Goal: Contribute content: Add original content to the website for others to see

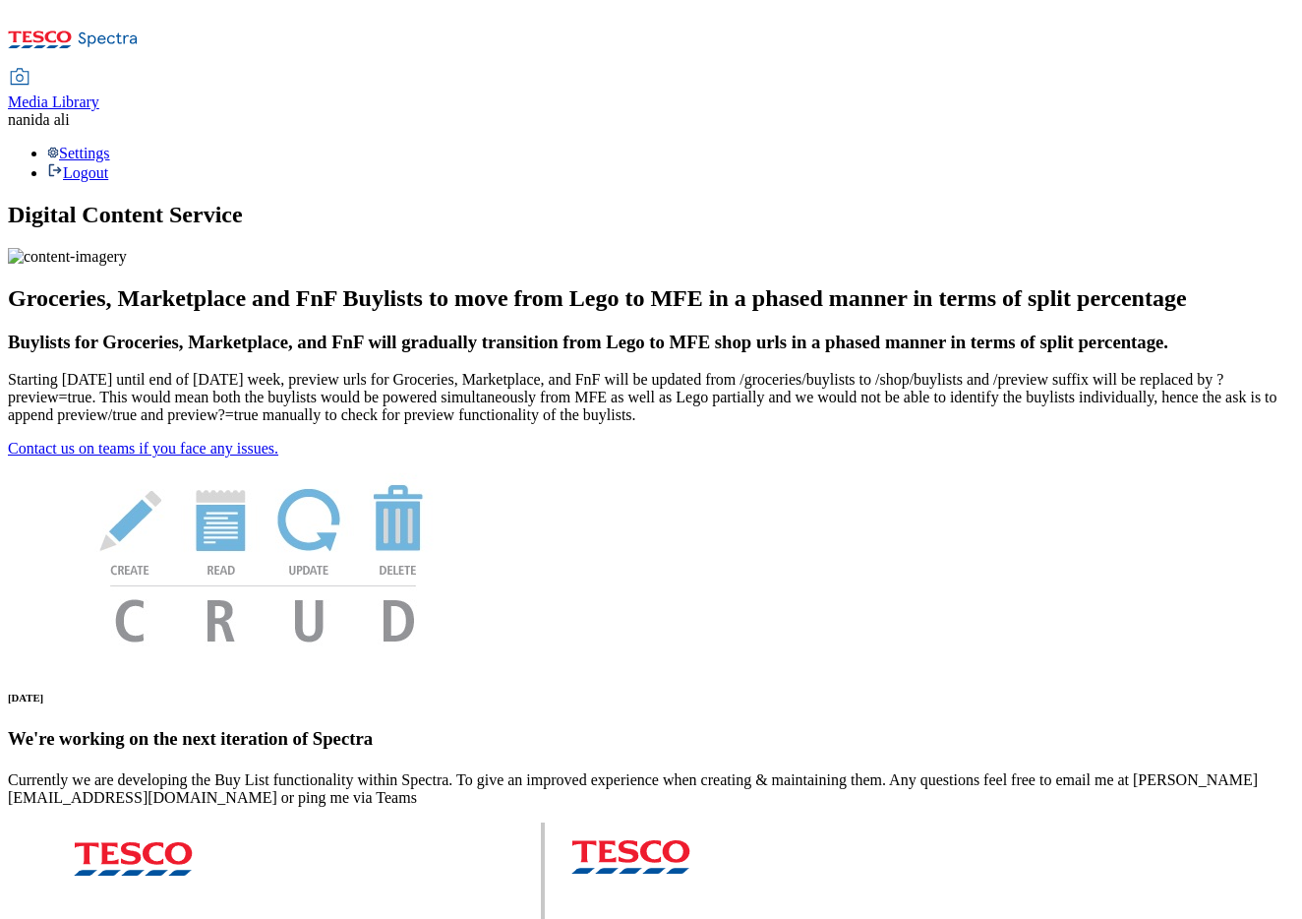
click at [99, 93] on div "Media Library" at bounding box center [53, 102] width 91 height 18
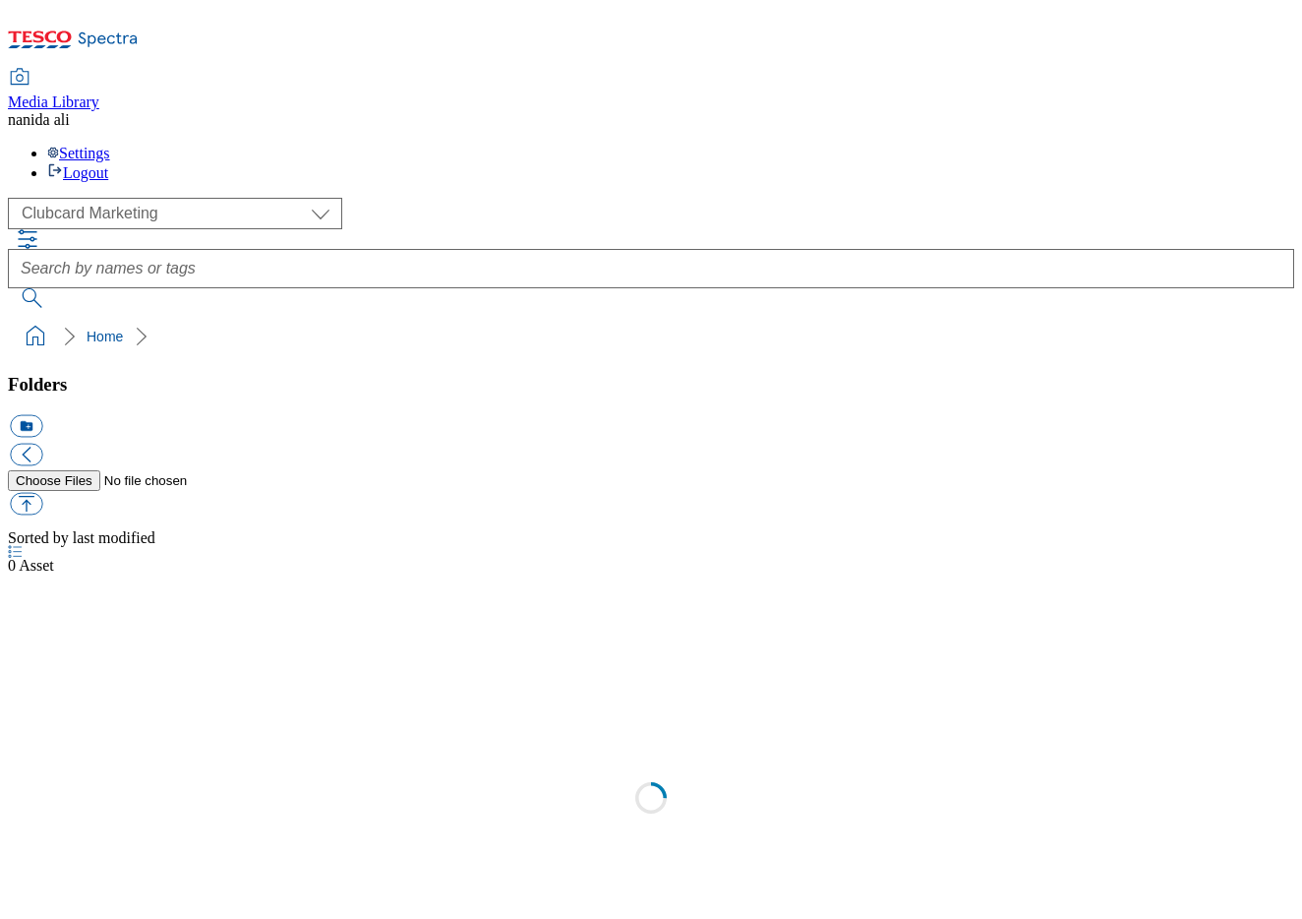
scroll to position [2, 0]
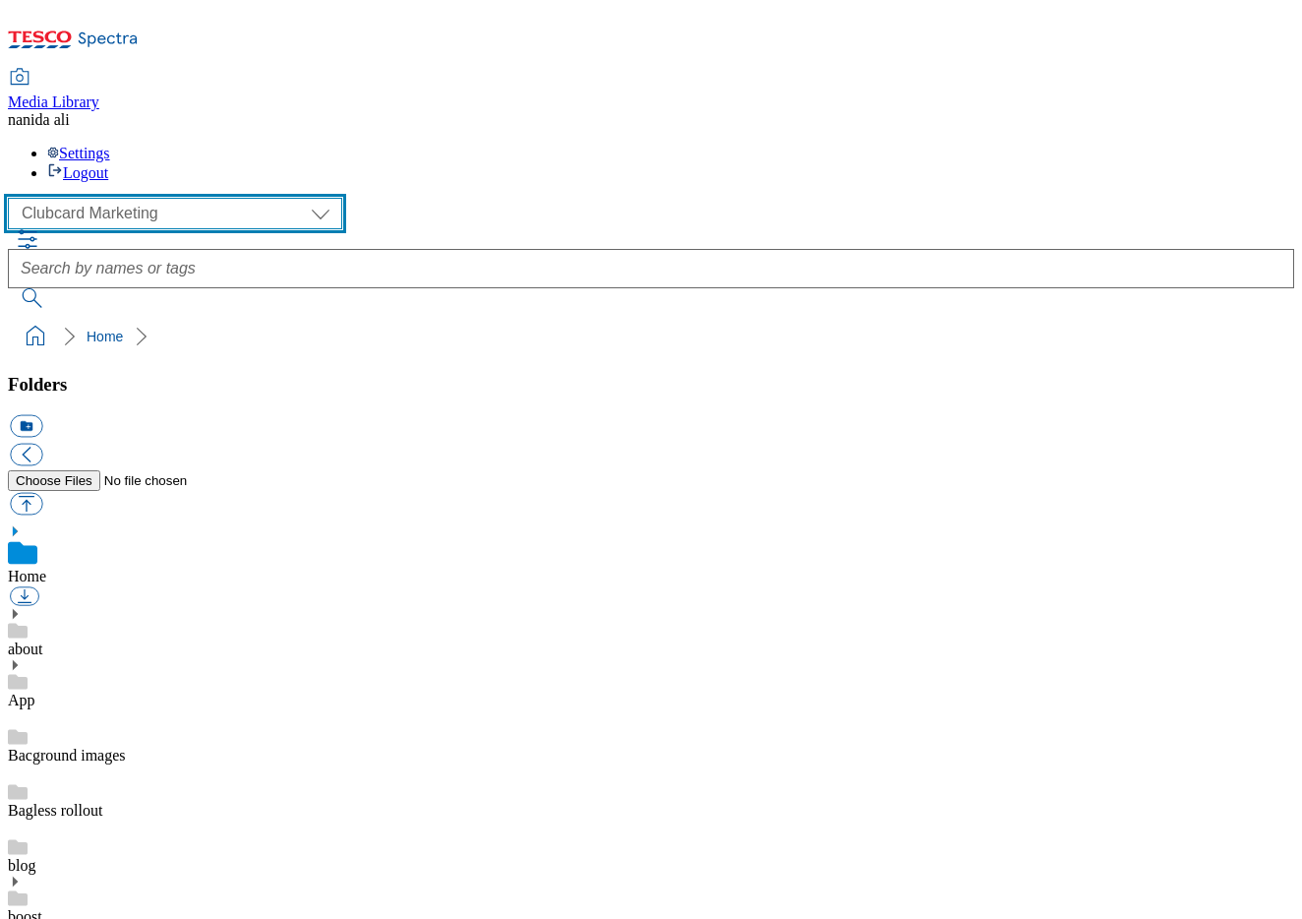
select select "flare-ghs-mktg"
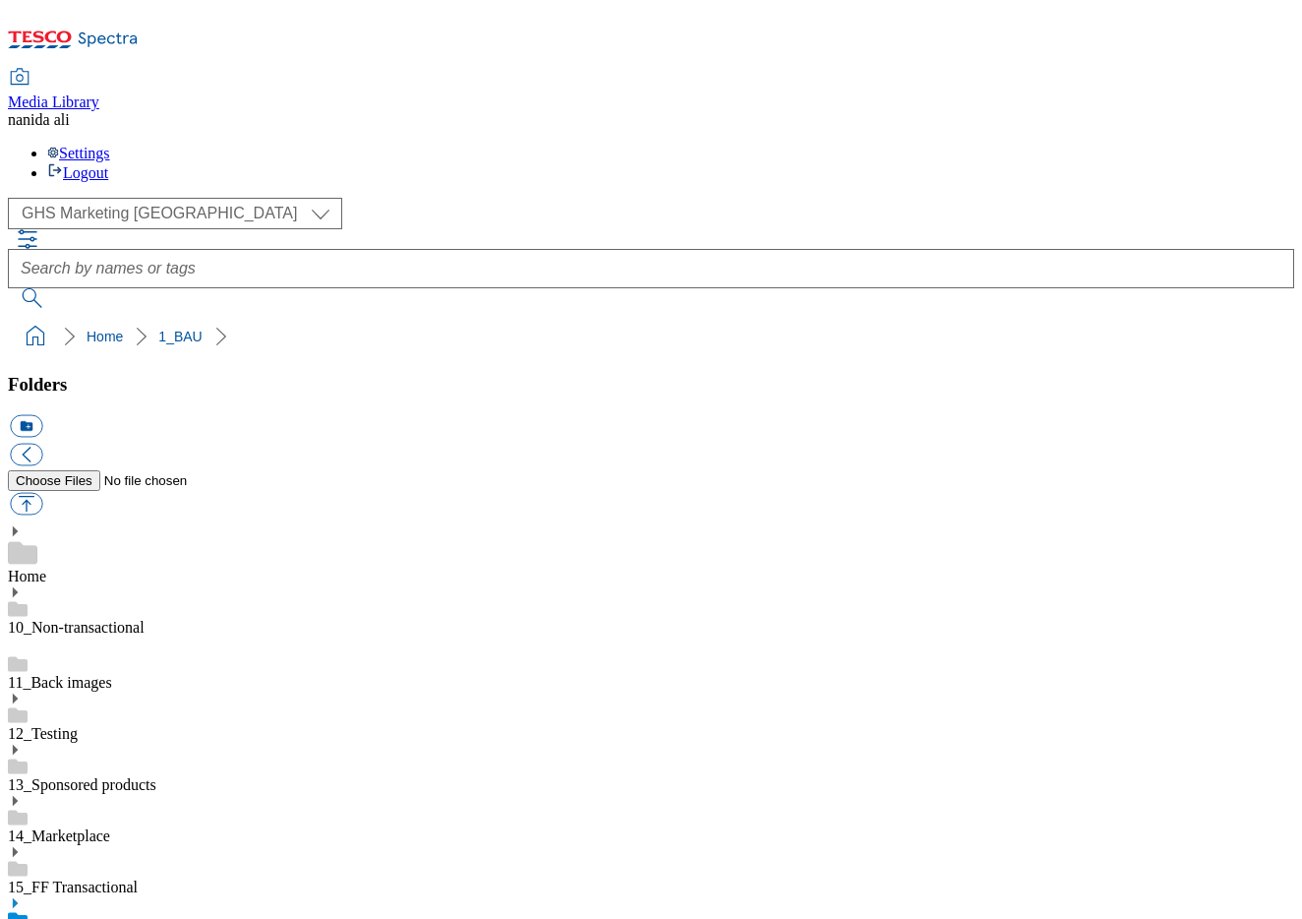
click at [22, 896] on icon at bounding box center [15, 903] width 14 height 14
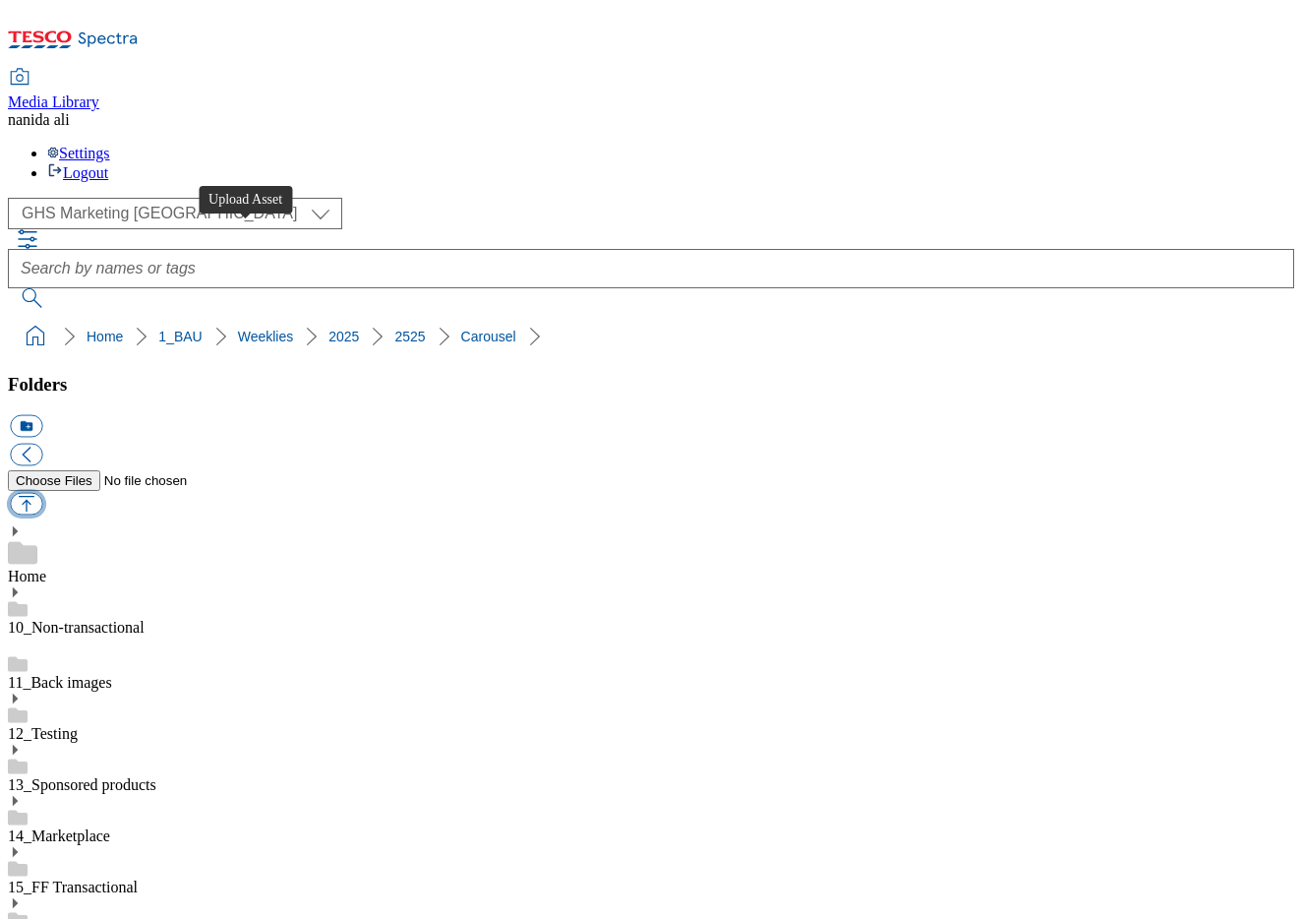
click at [42, 493] on button "button" at bounding box center [26, 504] width 32 height 23
type input "C:\fakepath\2525-GHS-Billboard- FandF.jpg"
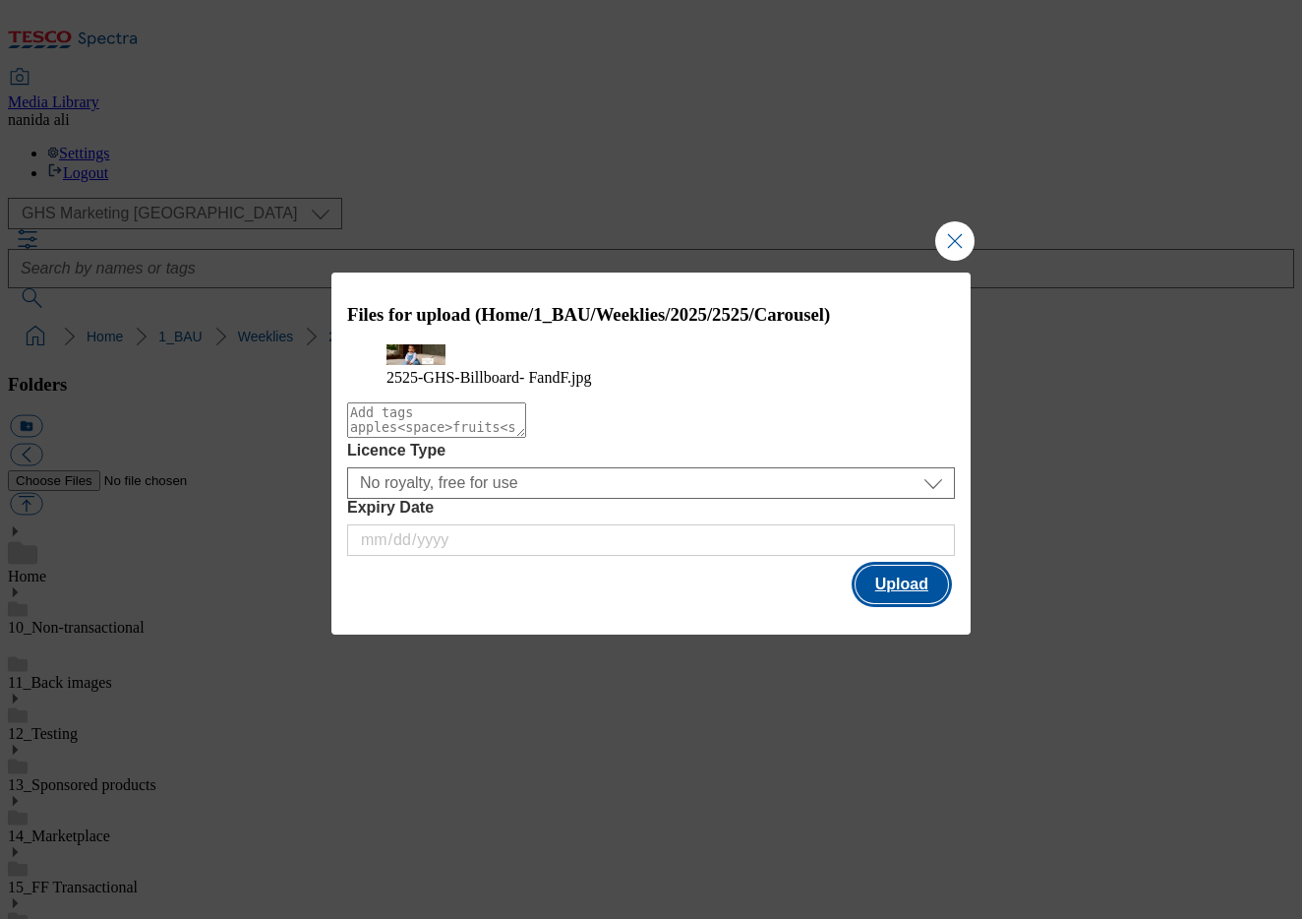
click at [875, 603] on button "Upload" at bounding box center [902, 583] width 92 height 37
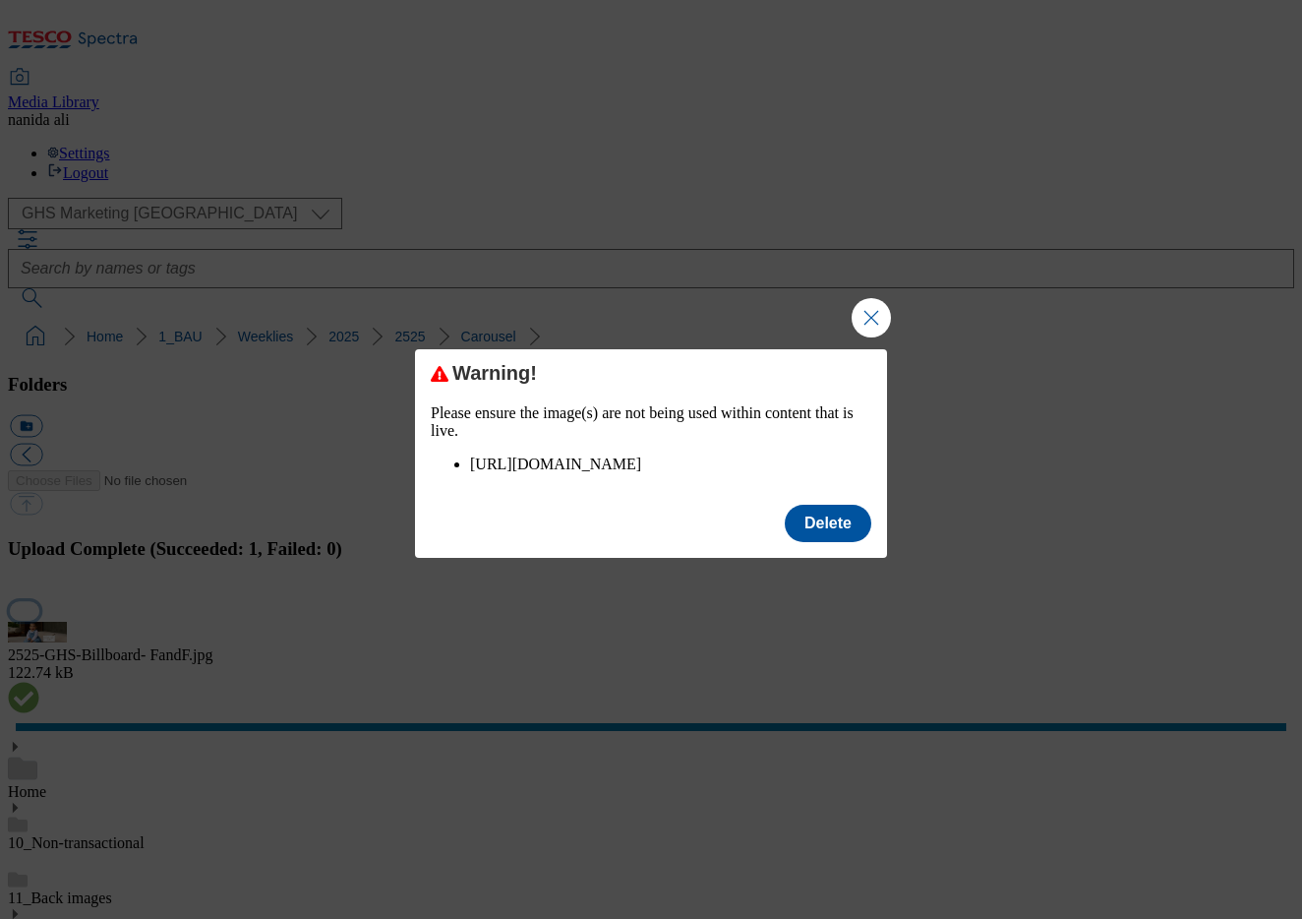
click at [39, 601] on button "button" at bounding box center [25, 610] width 30 height 19
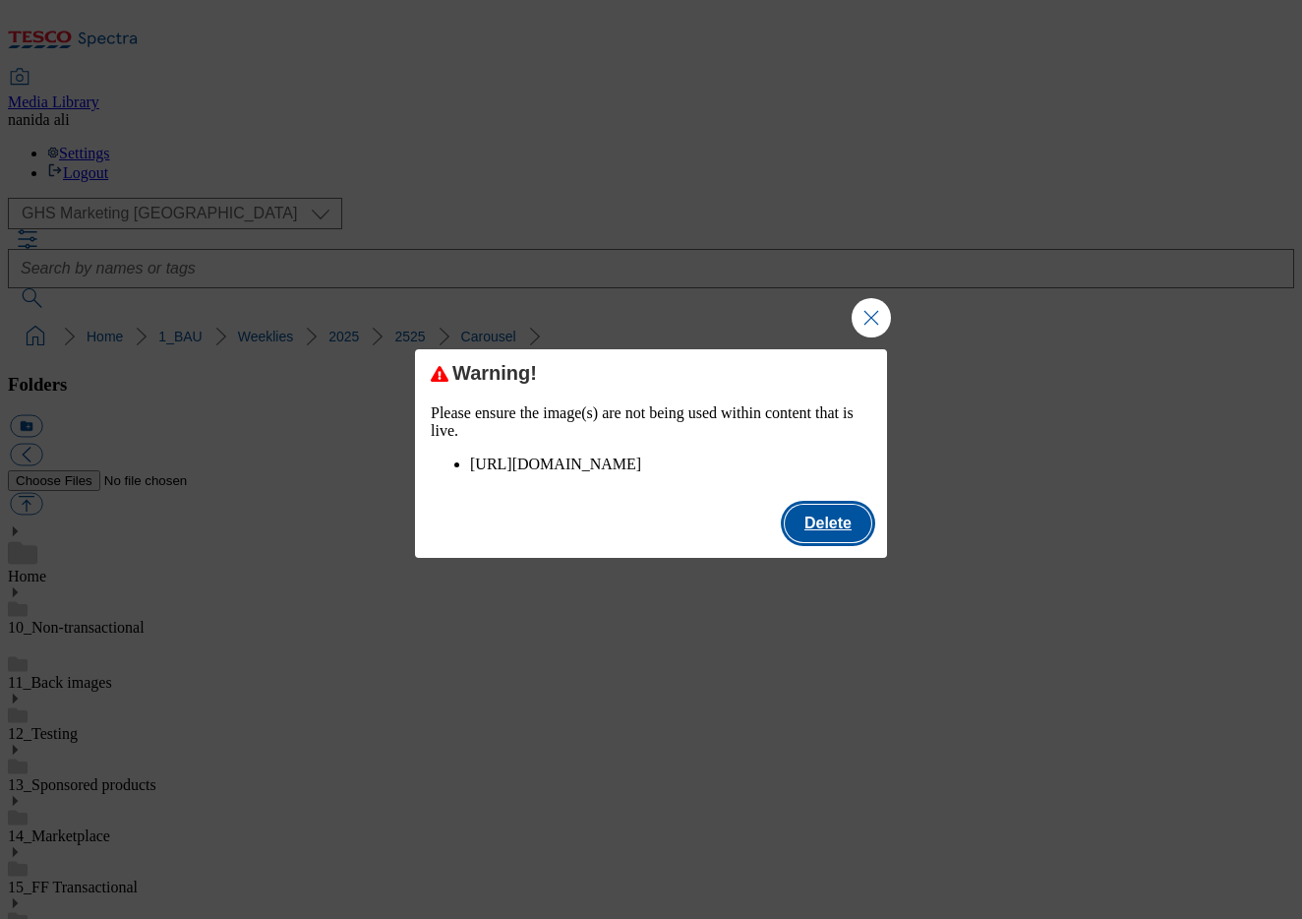
click at [849, 520] on button "Delete" at bounding box center [828, 522] width 87 height 37
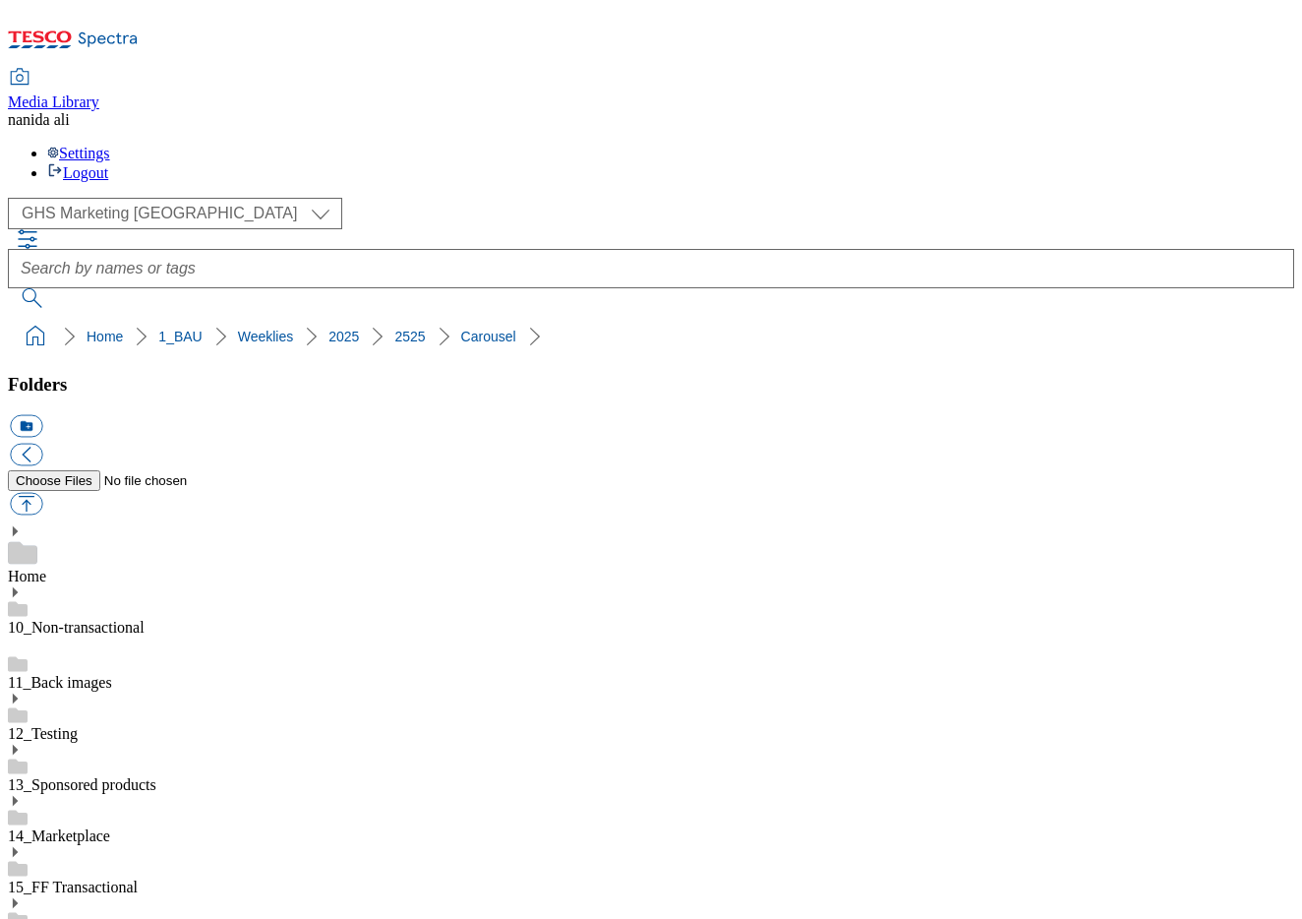
click at [1004, 8] on div "Media Library na nida ali Settings Logout" at bounding box center [651, 95] width 1286 height 174
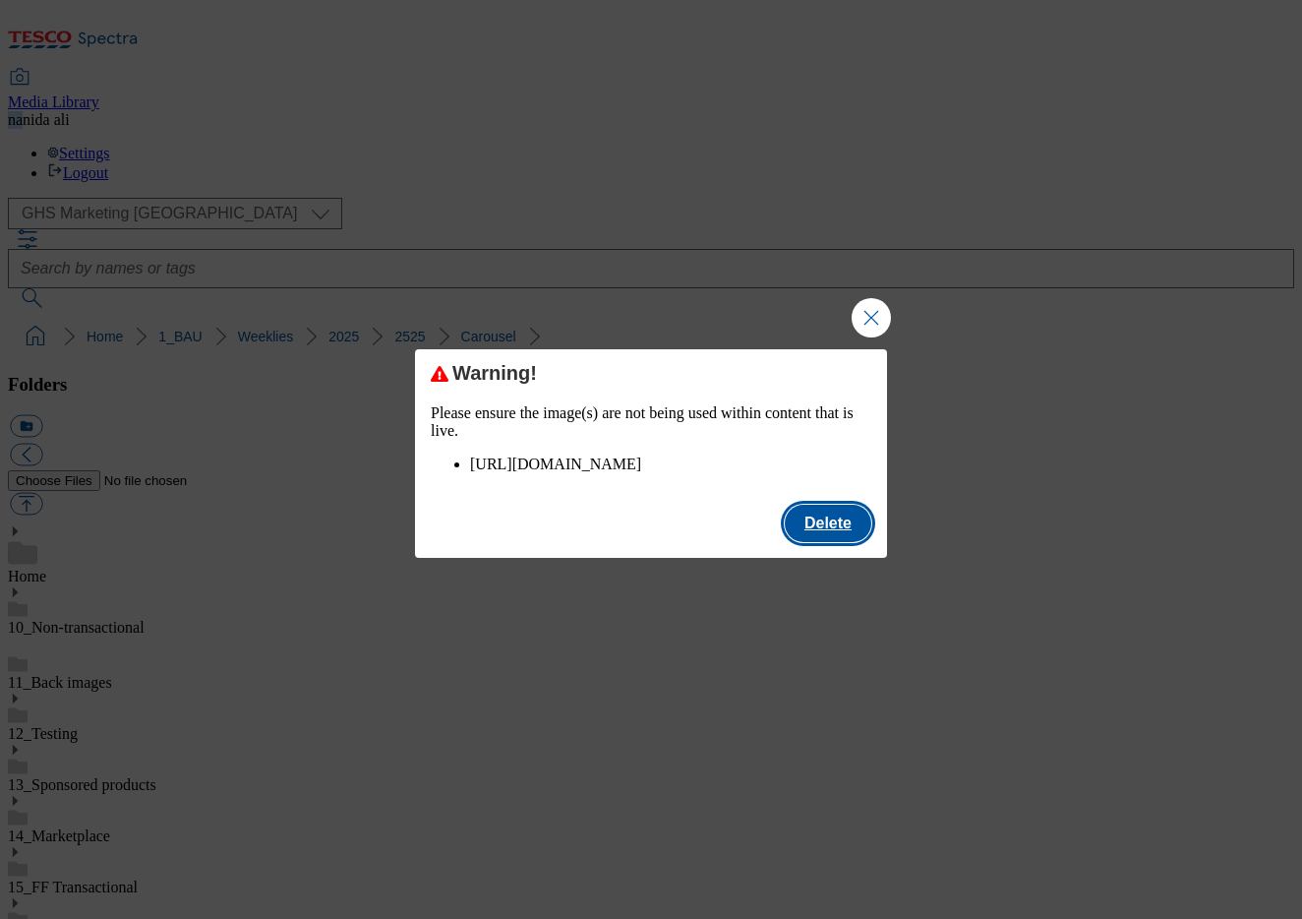
click at [835, 533] on button "Delete" at bounding box center [828, 522] width 87 height 37
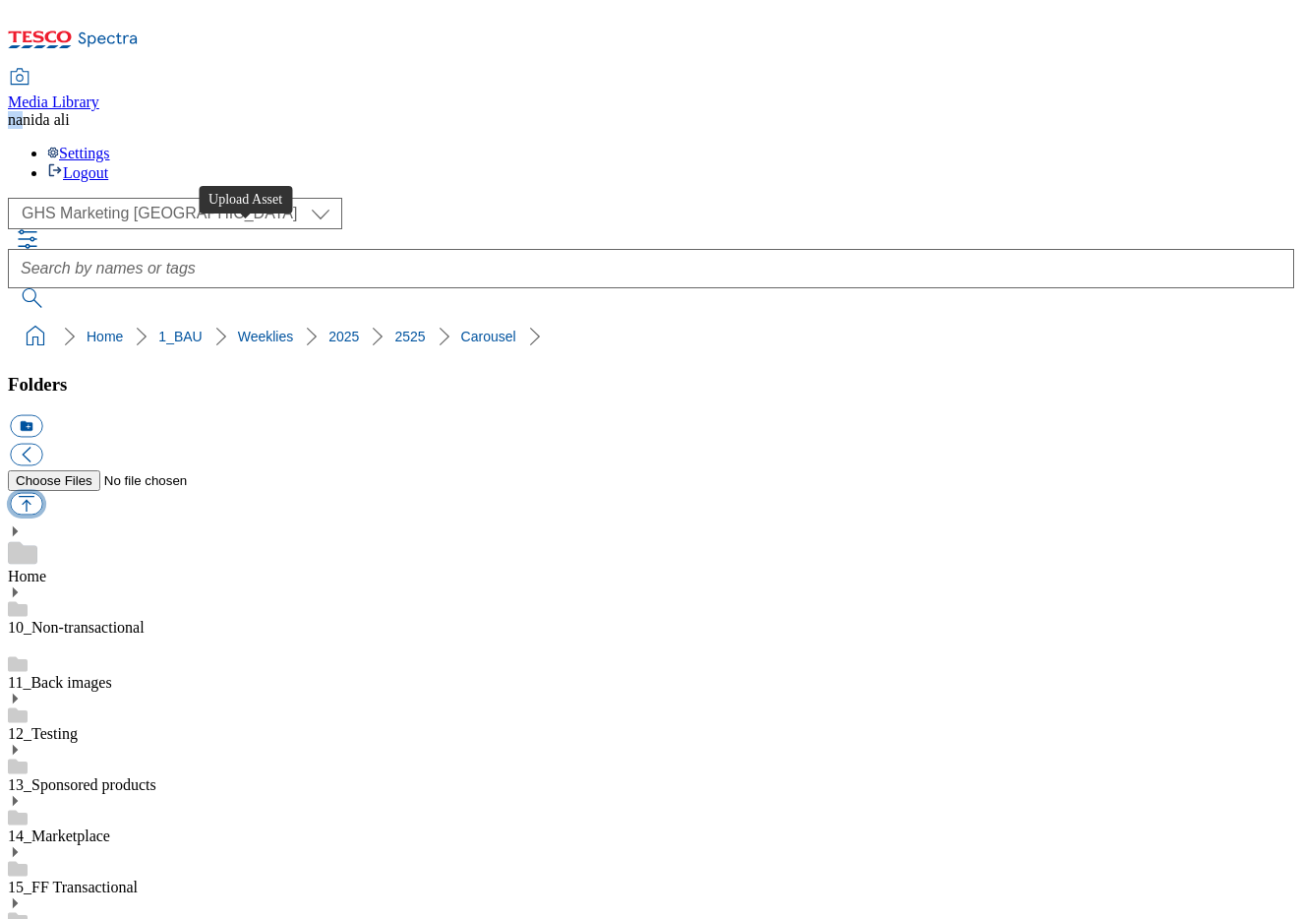
click at [42, 493] on button "button" at bounding box center [26, 504] width 32 height 23
type input "C:\fakepath\2525-GHS-Billboard-FandF.jpg"
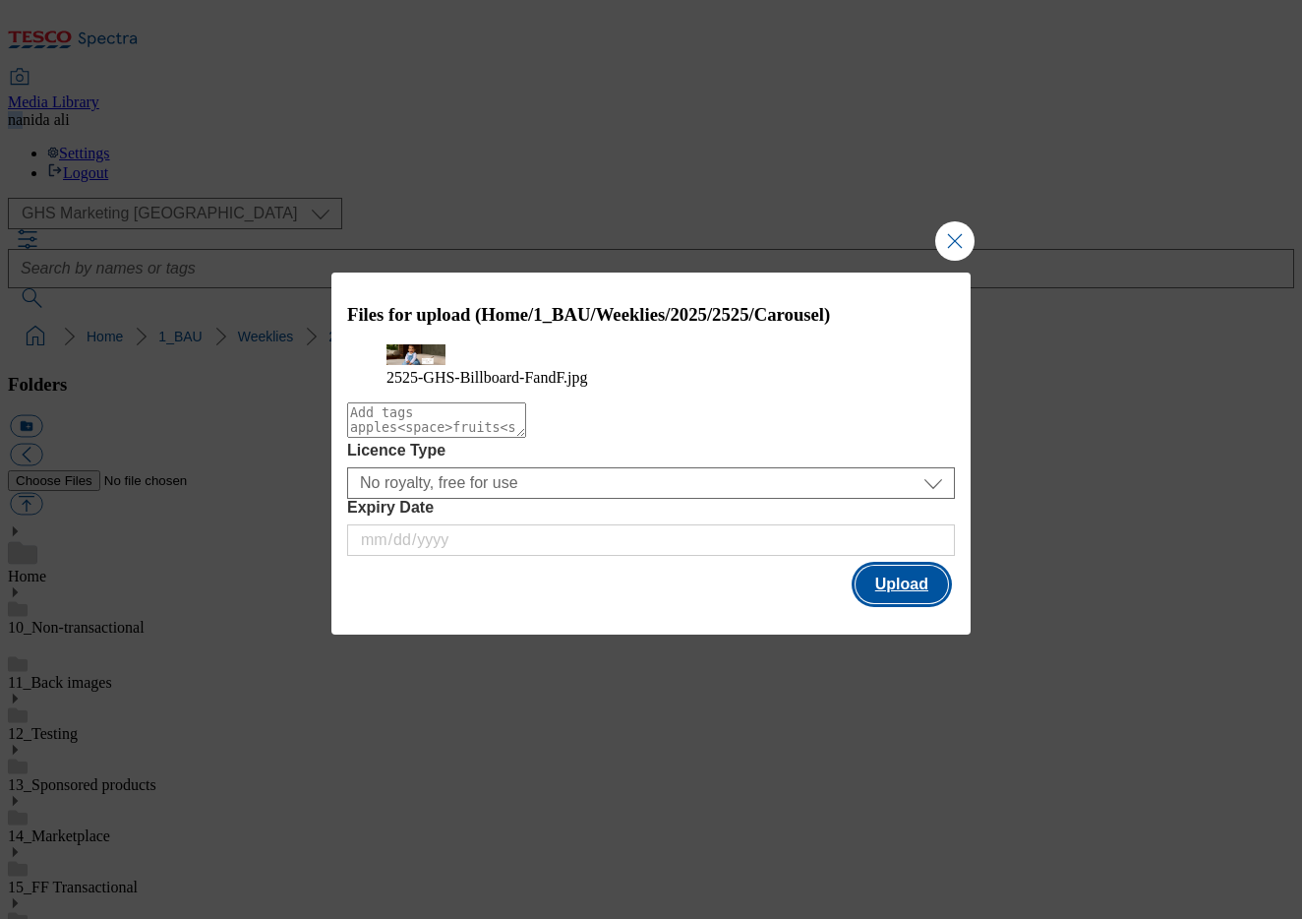
click at [894, 603] on button "Upload" at bounding box center [902, 583] width 92 height 37
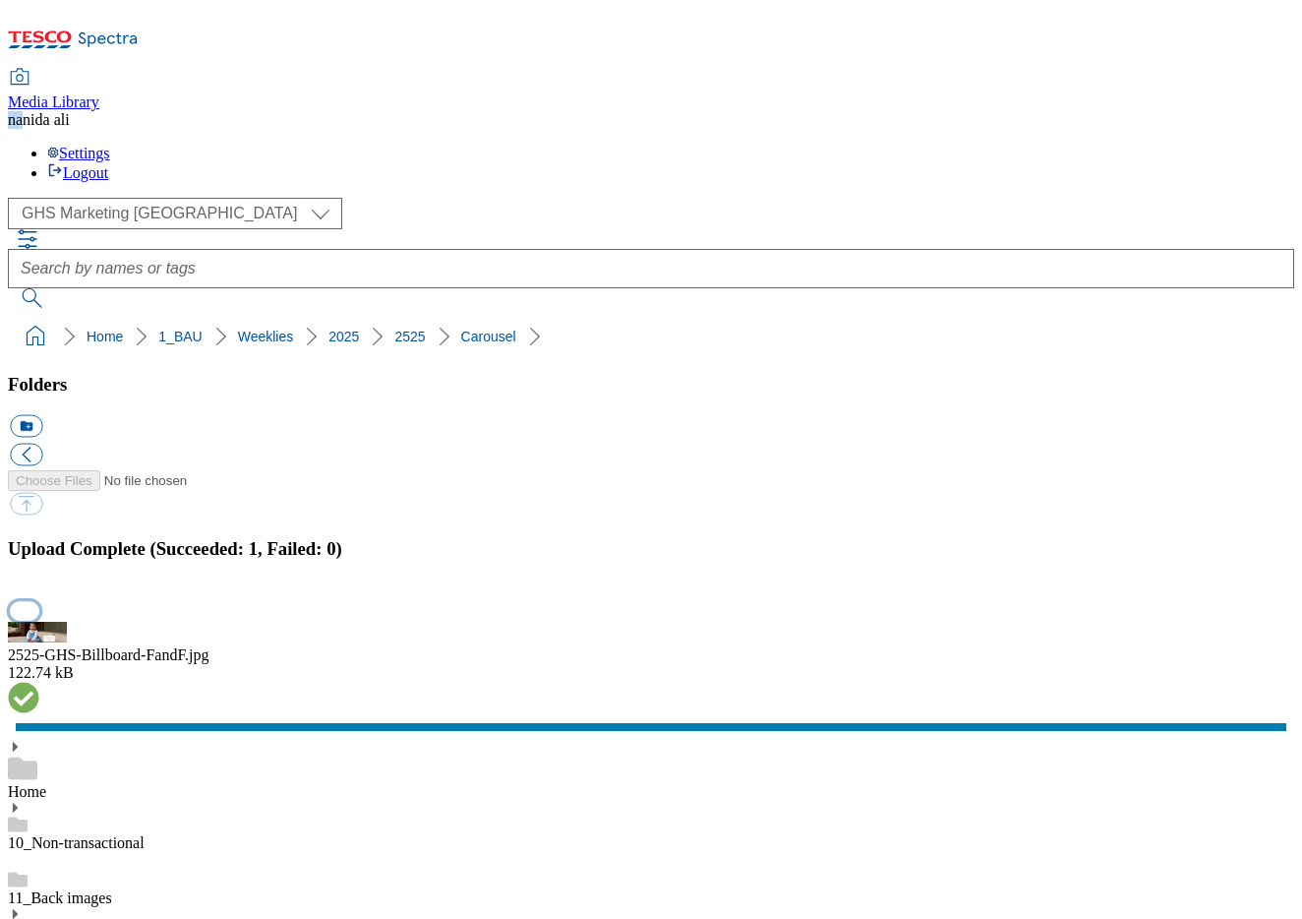
click at [39, 601] on button "button" at bounding box center [25, 610] width 30 height 19
